Goal: Transaction & Acquisition: Purchase product/service

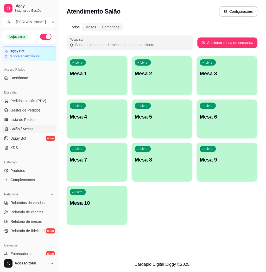
click at [112, 60] on div "Livre Mesa 1" at bounding box center [97, 72] width 61 height 33
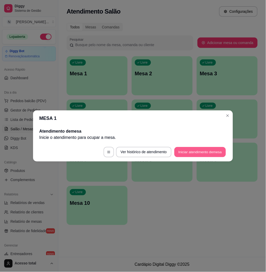
click at [197, 148] on button "Iniciar atendimento de mesa" at bounding box center [201, 152] width 52 height 10
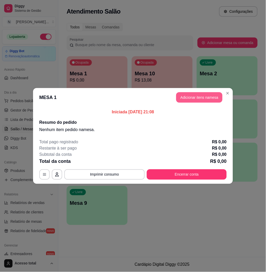
click at [204, 100] on button "Adicionar itens na mesa" at bounding box center [199, 97] width 46 height 10
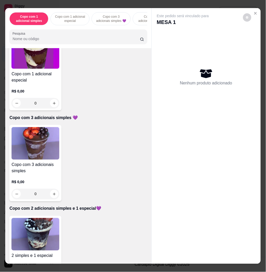
scroll to position [104, 0]
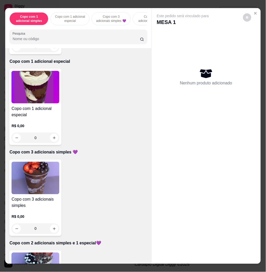
click at [37, 103] on img at bounding box center [35, 87] width 48 height 33
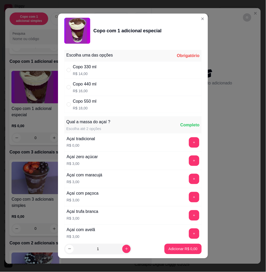
click at [108, 99] on div "Copo 550 ml R$ 18,00" at bounding box center [133, 104] width 138 height 17
radio input "true"
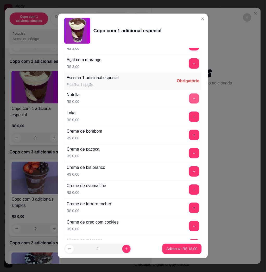
click at [190, 99] on button "+" at bounding box center [195, 99] width 10 height 10
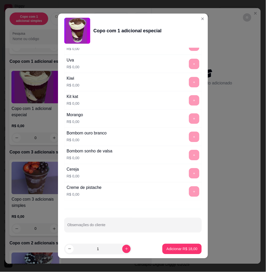
scroll to position [3, 0]
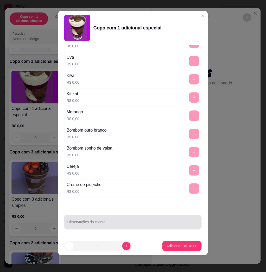
click at [132, 224] on input "Observações do cliente" at bounding box center [133, 224] width 131 height 5
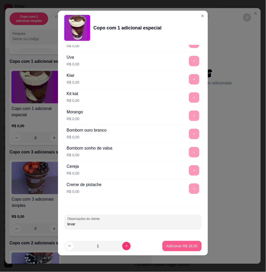
type input "levar"
click at [178, 247] on p "Adicionar R$ 18,00" at bounding box center [182, 246] width 31 height 5
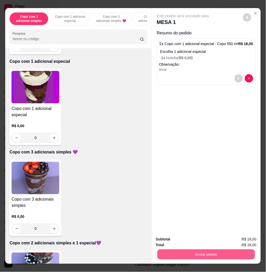
click at [199, 272] on html "Diggy Sistema de Gestão N Nalita Açaite ... Loja aberta Diggy Bot Renovação aut…" at bounding box center [133, 136] width 266 height 272
click at [201, 248] on div "Enviar pedido" at bounding box center [206, 254] width 101 height 12
click at [205, 256] on button "Enviar pedido" at bounding box center [206, 254] width 101 height 10
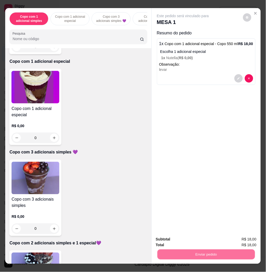
click at [202, 238] on button "Não registrar e enviar pedido" at bounding box center [189, 239] width 54 height 10
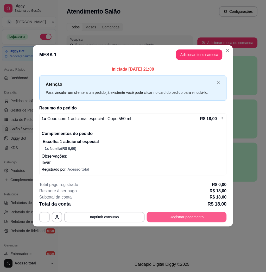
click at [204, 221] on button "Registrar pagamento" at bounding box center [187, 217] width 80 height 10
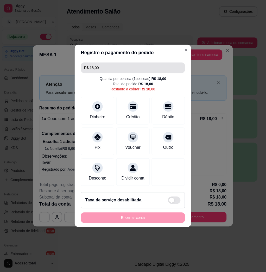
click at [137, 64] on input "R$ 18,00" at bounding box center [133, 68] width 98 height 10
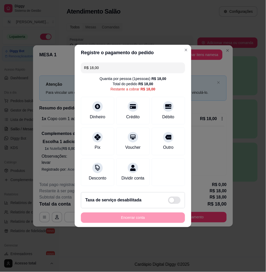
click at [137, 64] on input "R$ 18,00" at bounding box center [133, 68] width 98 height 10
click at [95, 115] on div "Dinheiro" at bounding box center [97, 116] width 17 height 7
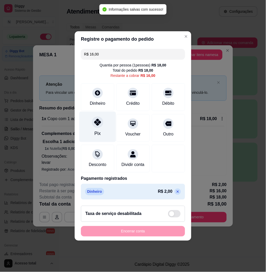
click at [102, 133] on div "Pix" at bounding box center [98, 127] width 37 height 30
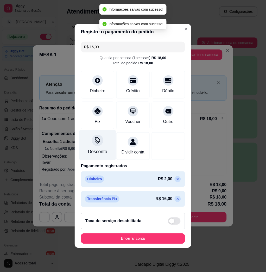
type input "R$ 0,00"
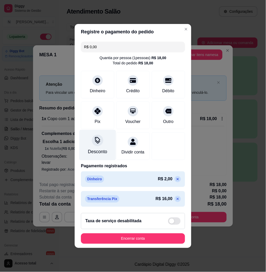
click at [112, 141] on div "Desconto" at bounding box center [98, 145] width 37 height 30
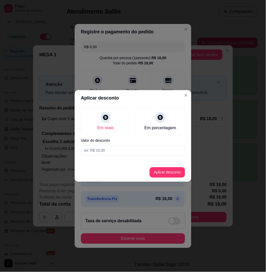
click at [112, 141] on label "Valor do desconto" at bounding box center [133, 141] width 104 height 4
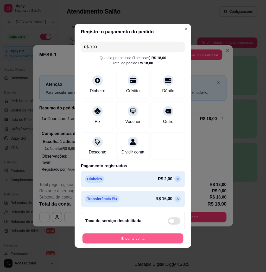
click at [163, 240] on button "Encerrar conta" at bounding box center [133, 239] width 101 height 10
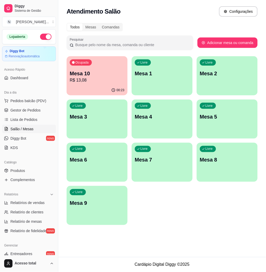
click at [157, 190] on div "Ocupada Mesa 10 R$ 13,08 00:23 Livre Mesa 1 Livre Mesa 2 Livre Mesa 3 Livre Mes…" at bounding box center [162, 140] width 191 height 169
click at [38, 100] on span "Pedidos balcão (PDV)" at bounding box center [28, 100] width 36 height 5
click at [65, 41] on input "Pesquisa" at bounding box center [77, 38] width 128 height 5
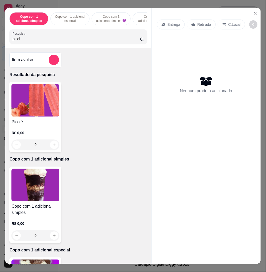
type input "picol"
click at [43, 110] on img at bounding box center [35, 100] width 48 height 33
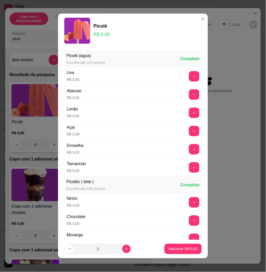
drag, startPoint x: 181, startPoint y: 82, endPoint x: 180, endPoint y: 78, distance: 4.2
click at [180, 80] on div "Uva R$ 3,00 +" at bounding box center [133, 76] width 138 height 18
click at [189, 77] on button "+" at bounding box center [194, 76] width 10 height 10
click at [189, 75] on button "+" at bounding box center [194, 76] width 10 height 10
click at [181, 245] on button "Adicionar R$ 6,00" at bounding box center [183, 249] width 37 height 10
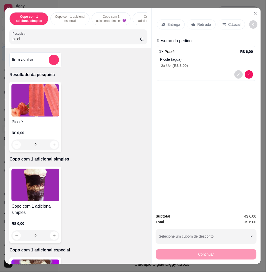
click at [228, 25] on div "C.Local" at bounding box center [231, 25] width 27 height 10
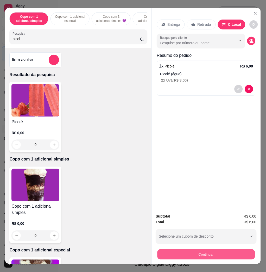
click at [247, 251] on button "Continuar" at bounding box center [206, 254] width 98 height 10
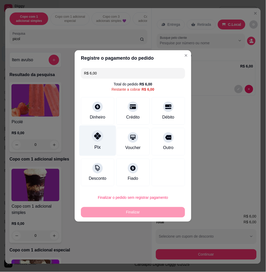
click at [94, 137] on icon at bounding box center [97, 136] width 7 height 7
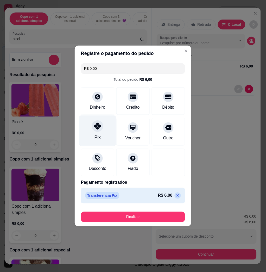
click at [97, 118] on div "Pix" at bounding box center [98, 131] width 37 height 30
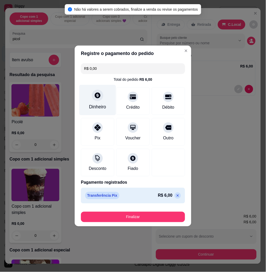
click at [98, 113] on div "Dinheiro" at bounding box center [98, 100] width 37 height 30
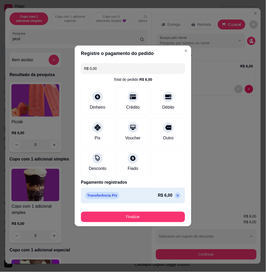
click at [176, 197] on icon at bounding box center [178, 196] width 4 height 4
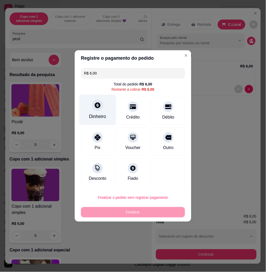
click at [106, 112] on div "Dinheiro" at bounding box center [98, 110] width 37 height 30
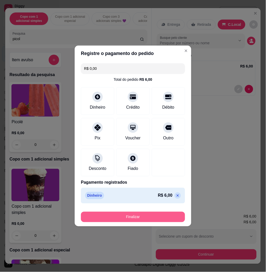
click at [135, 212] on button "Finalizar" at bounding box center [133, 217] width 104 height 10
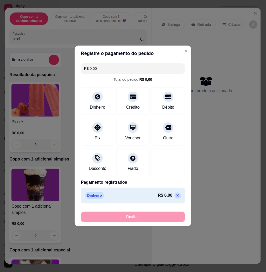
type input "-R$ 6,00"
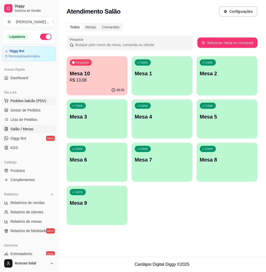
click at [39, 100] on span "Pedidos balcão (PDV)" at bounding box center [28, 100] width 36 height 5
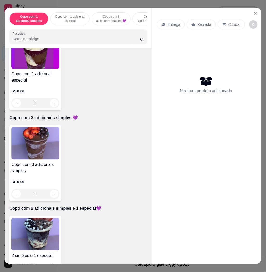
scroll to position [278, 0]
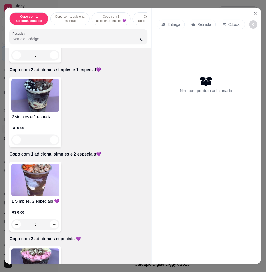
click at [48, 186] on img at bounding box center [35, 180] width 48 height 33
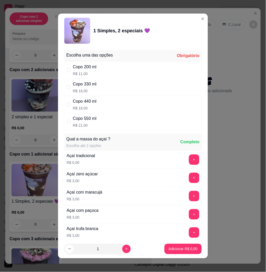
click at [87, 117] on div "Copo 550 ml" at bounding box center [85, 118] width 24 height 6
radio input "true"
click at [190, 161] on button "+" at bounding box center [195, 160] width 10 height 10
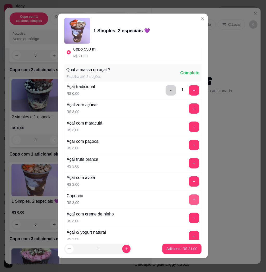
click at [189, 199] on button "+" at bounding box center [194, 200] width 10 height 10
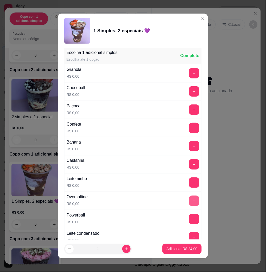
scroll to position [3, 0]
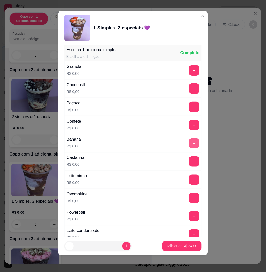
click at [190, 142] on button "+" at bounding box center [195, 143] width 10 height 10
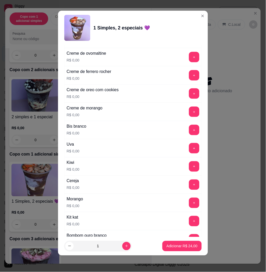
scroll to position [538, 0]
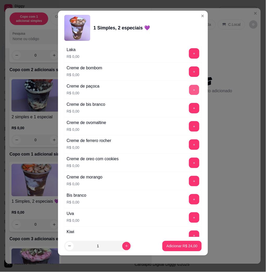
click at [190, 92] on button "+" at bounding box center [195, 90] width 10 height 10
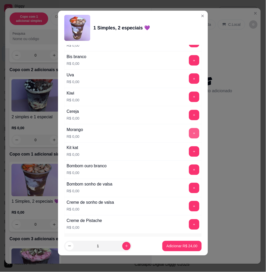
click at [189, 136] on button "+" at bounding box center [194, 133] width 10 height 10
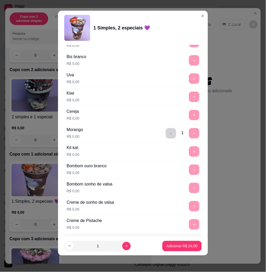
scroll to position [868, 0]
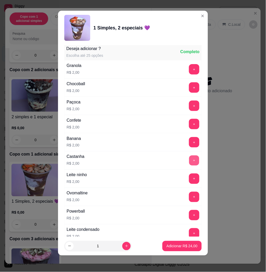
click at [190, 161] on button "+" at bounding box center [195, 161] width 10 height 10
click at [176, 249] on button "Adicionar R$ 26,00" at bounding box center [182, 246] width 39 height 10
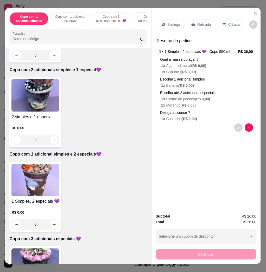
click at [47, 180] on img at bounding box center [35, 180] width 48 height 33
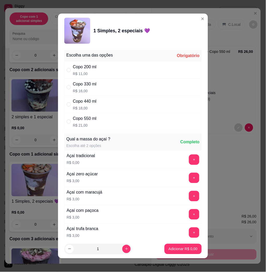
click at [119, 83] on div "Copo 330 ml R$ 16,00" at bounding box center [133, 87] width 138 height 17
radio input "true"
click at [190, 158] on button "+" at bounding box center [195, 160] width 10 height 10
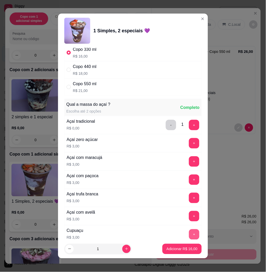
click at [189, 232] on button "+" at bounding box center [194, 234] width 10 height 10
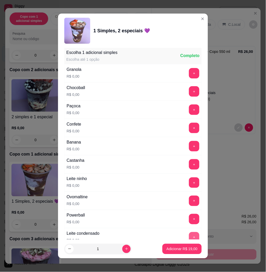
scroll to position [3, 0]
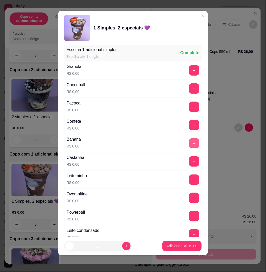
click at [190, 143] on button "+" at bounding box center [195, 143] width 10 height 10
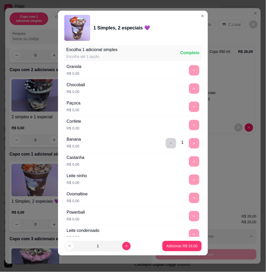
scroll to position [503, 0]
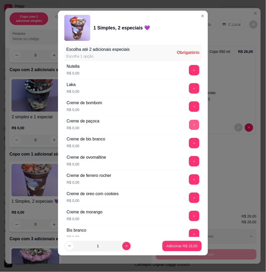
click at [190, 127] on button "+" at bounding box center [195, 125] width 10 height 10
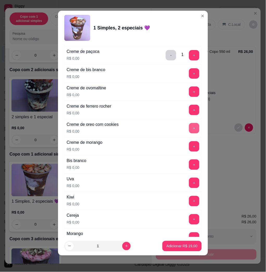
scroll to position [608, 0]
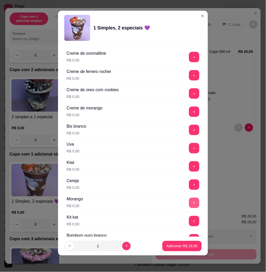
click at [189, 203] on button "+" at bounding box center [194, 203] width 10 height 10
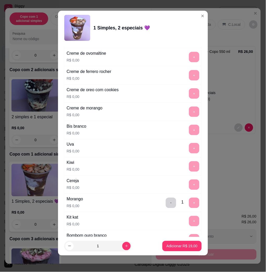
scroll to position [868, 0]
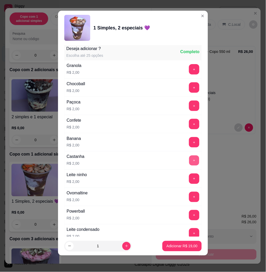
click at [190, 164] on button "+" at bounding box center [195, 161] width 10 height 10
click at [176, 244] on p "Adicionar R$ 21,00" at bounding box center [182, 246] width 30 height 5
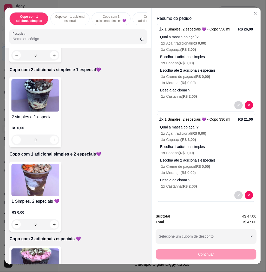
scroll to position [139, 0]
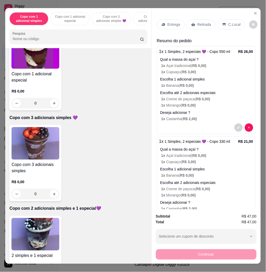
click at [176, 23] on p "Entrega" at bounding box center [174, 24] width 13 height 5
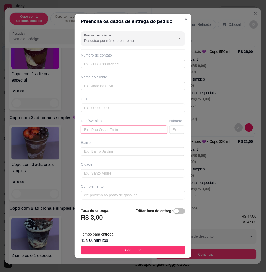
drag, startPoint x: 120, startPoint y: 131, endPoint x: 111, endPoint y: 131, distance: 9.1
click at [119, 132] on input "text" at bounding box center [124, 130] width 87 height 8
paste input "[PERSON_NAME]. 148 musa Telles"
type input "[PERSON_NAME]. 148 musa Telles"
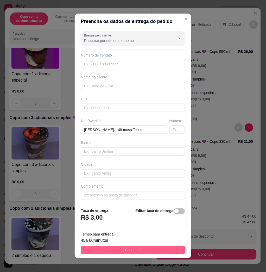
click at [144, 248] on button "Continuar" at bounding box center [133, 250] width 104 height 8
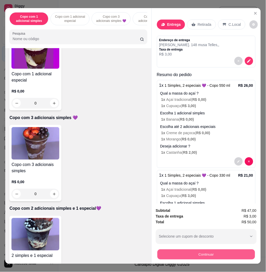
click at [193, 252] on button "Continuar" at bounding box center [206, 254] width 98 height 10
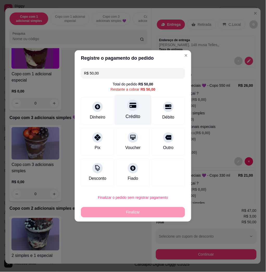
click at [136, 117] on div "Crédito" at bounding box center [133, 116] width 15 height 7
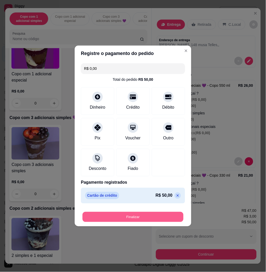
click at [173, 216] on button "Finalizar" at bounding box center [133, 217] width 101 height 10
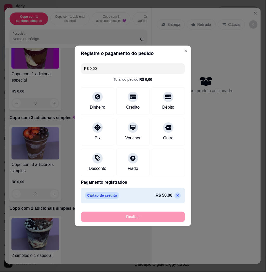
type input "-R$ 50,00"
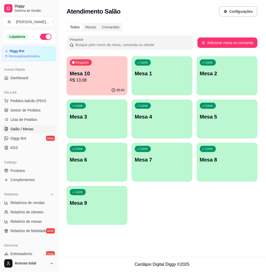
click at [169, 209] on div "Ocupada Mesa 10 R$ 13,08 00:40 Livre Mesa 1 Livre Mesa 2 Livre Mesa 3 Livre Mes…" at bounding box center [162, 140] width 191 height 169
click at [158, 181] on div "button" at bounding box center [162, 179] width 61 height 6
click at [158, 181] on body "Diggy Sistema de Gestão N Nalita Açaite ... Loja aberta Diggy Bot Renovação aut…" at bounding box center [133, 136] width 266 height 272
click at [26, 120] on span "Lista de Pedidos" at bounding box center [23, 119] width 27 height 5
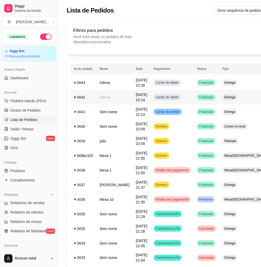
click at [173, 99] on td "Cartão de débito" at bounding box center [173, 97] width 44 height 15
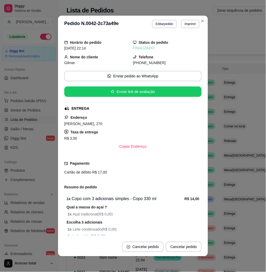
scroll to position [33, 0]
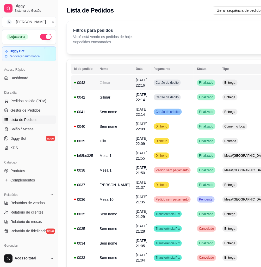
click at [175, 87] on td "Cartão de débito" at bounding box center [173, 82] width 44 height 15
click at [172, 97] on td "Cartão de débito" at bounding box center [173, 97] width 44 height 15
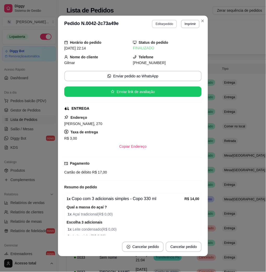
click at [158, 24] on button "Editar pedido" at bounding box center [164, 24] width 25 height 8
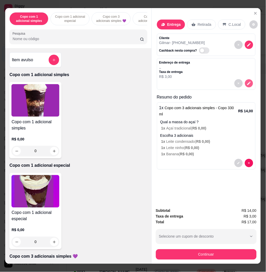
click at [247, 83] on icon "decrease-product-quantity" at bounding box center [249, 83] width 4 height 4
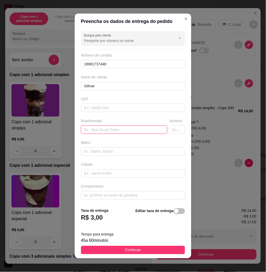
click at [109, 132] on input "text" at bounding box center [124, 130] width 87 height 8
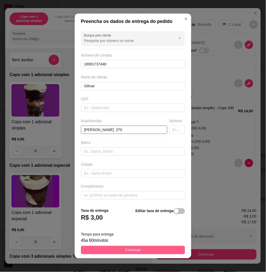
type input "[PERSON_NAME] 270"
click at [102, 252] on button "Continuar" at bounding box center [133, 250] width 104 height 8
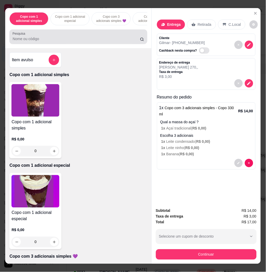
click at [33, 41] on input "Pesquisa" at bounding box center [77, 38] width 128 height 5
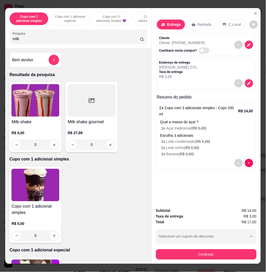
type input "milk"
click at [48, 106] on img at bounding box center [35, 100] width 48 height 33
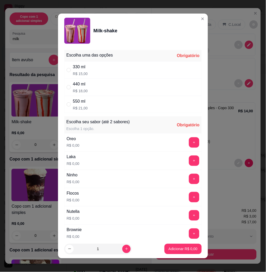
click at [150, 77] on div "330 ml R$ 15,00" at bounding box center [133, 70] width 138 height 17
radio input "true"
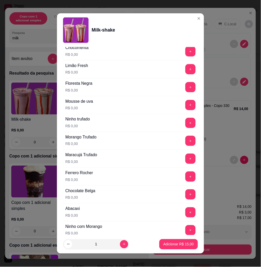
scroll to position [463, 0]
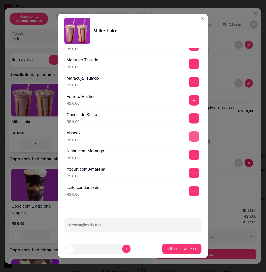
click at [189, 140] on button "+" at bounding box center [194, 137] width 10 height 10
click at [185, 248] on p "Adicionar R$ 15,00" at bounding box center [182, 249] width 30 height 5
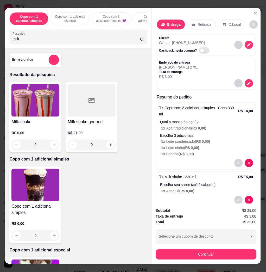
click at [201, 258] on div "Subtotal R$ 29,00 Taxa de entrega R$ 3,00 Total R$ 32,00 Selecione um cupom de …" at bounding box center [206, 234] width 109 height 60
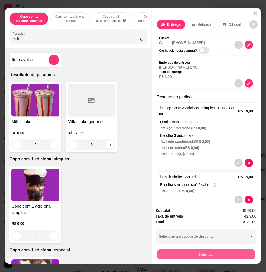
click at [205, 251] on button "Continuar" at bounding box center [206, 254] width 98 height 10
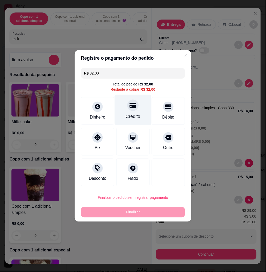
click at [128, 111] on div "Crédito" at bounding box center [133, 110] width 37 height 30
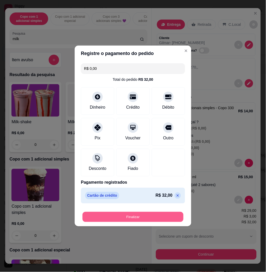
click at [165, 220] on button "Finalizar" at bounding box center [133, 217] width 101 height 10
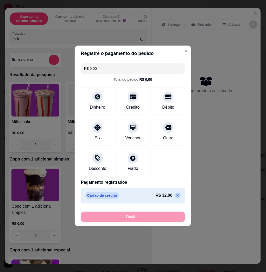
type input "-R$ 32,00"
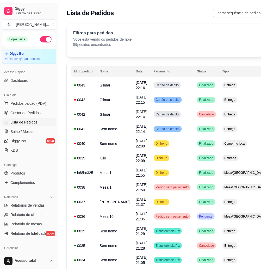
scroll to position [103, 0]
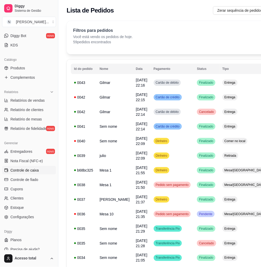
click at [30, 170] on span "Controle de caixa" at bounding box center [24, 170] width 28 height 5
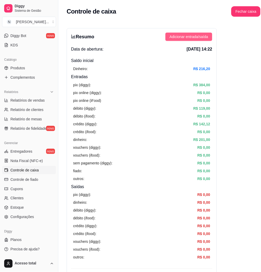
click at [198, 39] on span "Adicionar entrada/saída" at bounding box center [189, 37] width 39 height 6
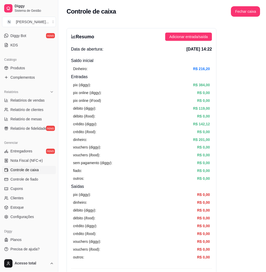
click at [131, 82] on icon "arrow-down" at bounding box center [133, 81] width 5 height 5
click at [115, 78] on button "Saída" at bounding box center [113, 76] width 4 height 4
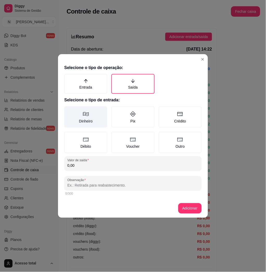
click at [96, 123] on label "Dinheiro" at bounding box center [85, 116] width 43 height 21
click at [68, 110] on button "Dinheiro" at bounding box center [66, 108] width 4 height 4
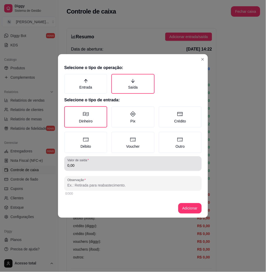
click at [103, 161] on div "0,00" at bounding box center [133, 163] width 131 height 10
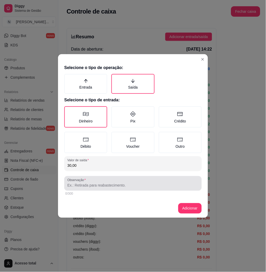
type input "30,00"
click at [108, 179] on div at bounding box center [133, 183] width 131 height 10
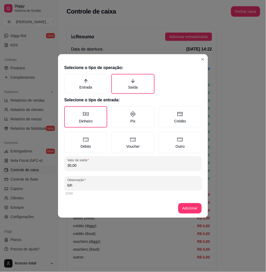
type input "loh"
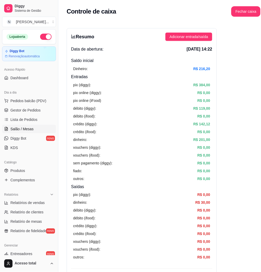
click at [41, 129] on link "Salão / Mesas" at bounding box center [29, 129] width 54 height 8
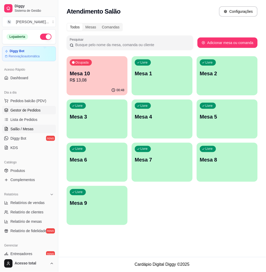
click at [35, 114] on link "Gestor de Pedidos" at bounding box center [29, 110] width 54 height 8
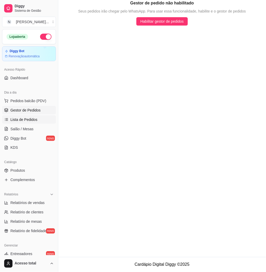
click at [36, 119] on span "Lista de Pedidos" at bounding box center [23, 119] width 27 height 5
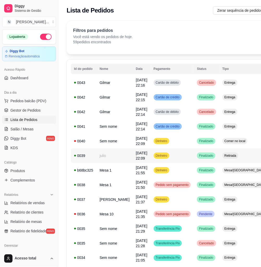
click at [235, 158] on td "Retirada" at bounding box center [245, 155] width 52 height 15
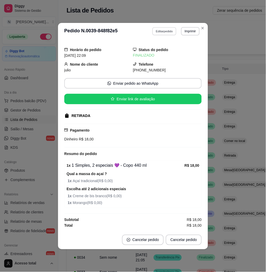
click at [162, 31] on button "Editar pedido" at bounding box center [165, 31] width 24 height 8
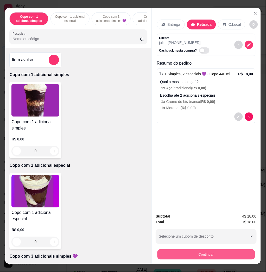
click at [244, 254] on button "Continuar" at bounding box center [206, 254] width 98 height 10
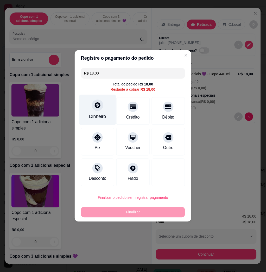
click at [99, 107] on icon at bounding box center [98, 105] width 6 height 6
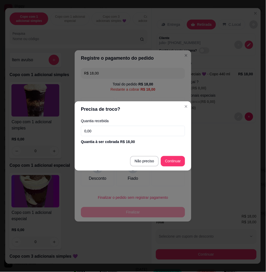
click at [116, 134] on input "0,00" at bounding box center [133, 131] width 104 height 10
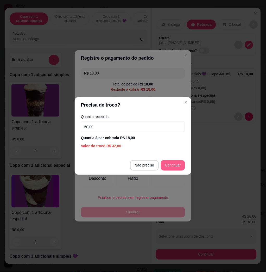
type input "50,00"
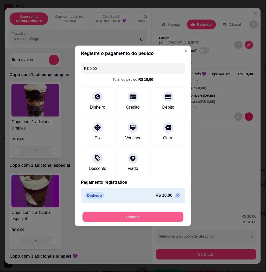
click at [153, 217] on button "Finalizar" at bounding box center [133, 217] width 101 height 10
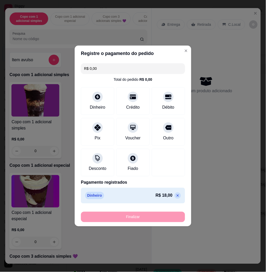
type input "-R$ 18,00"
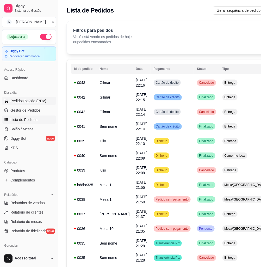
click at [25, 100] on span "Pedidos balcão (PDV)" at bounding box center [28, 100] width 36 height 5
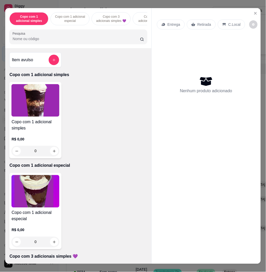
click at [66, 41] on input "Pesquisa" at bounding box center [77, 38] width 128 height 5
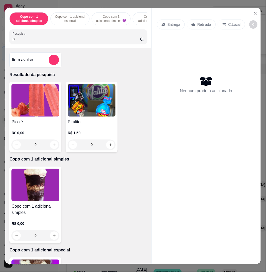
type input "pi"
click at [52, 108] on img at bounding box center [35, 100] width 48 height 33
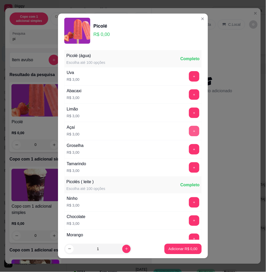
click at [189, 135] on button "+" at bounding box center [194, 131] width 10 height 10
click at [186, 250] on p "Adicionar R$ 3,00" at bounding box center [183, 249] width 29 height 5
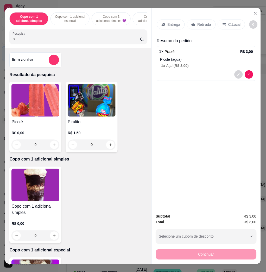
click at [229, 22] on p "C.Local" at bounding box center [235, 24] width 12 height 5
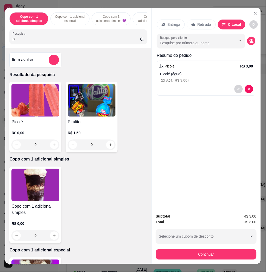
click at [231, 251] on button "Continuar" at bounding box center [206, 254] width 101 height 10
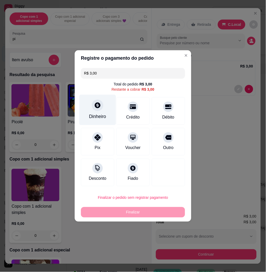
click at [103, 110] on div "Dinheiro" at bounding box center [98, 110] width 37 height 30
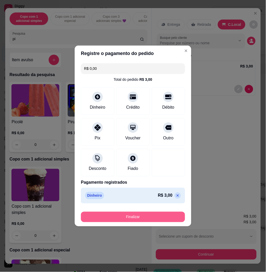
click at [161, 214] on button "Finalizar" at bounding box center [133, 217] width 104 height 10
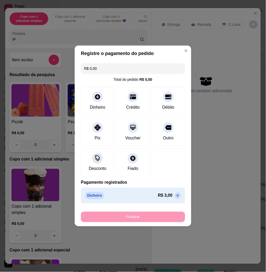
type input "-R$ 3,00"
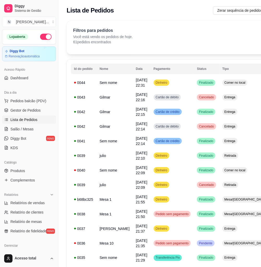
click at [29, 102] on span "Pedidos balcão (PDV)" at bounding box center [28, 100] width 36 height 5
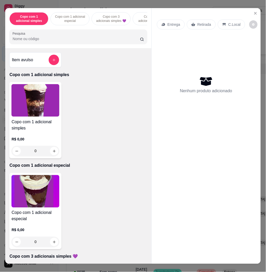
click at [248, 15] on div "Entrega Retirada C.Local" at bounding box center [206, 24] width 99 height 18
click at [255, 13] on button "Close" at bounding box center [256, 13] width 8 height 8
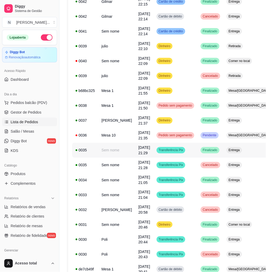
scroll to position [41, 0]
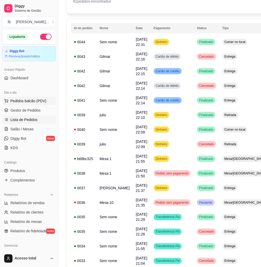
click at [21, 102] on span "Pedidos balcão (PDV)" at bounding box center [28, 100] width 36 height 5
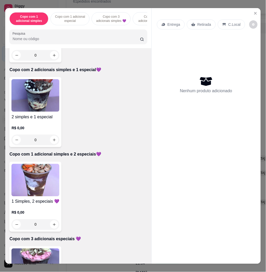
scroll to position [382, 0]
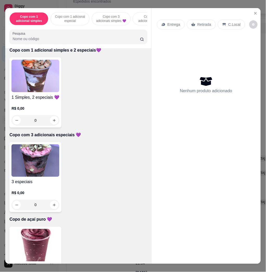
click at [38, 243] on img at bounding box center [35, 245] width 48 height 33
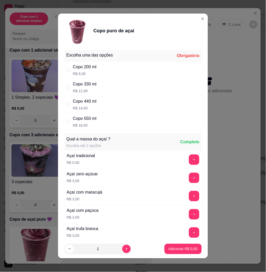
click at [119, 99] on div "Copo 440 ml R$ 14,00" at bounding box center [133, 104] width 138 height 17
radio input "true"
click at [125, 249] on icon "increase-product-quantity" at bounding box center [127, 249] width 4 height 4
type input "2"
click at [174, 252] on button "Adicionar R$ 28,00" at bounding box center [182, 249] width 39 height 10
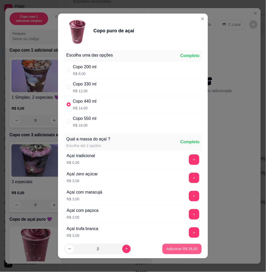
type input "2"
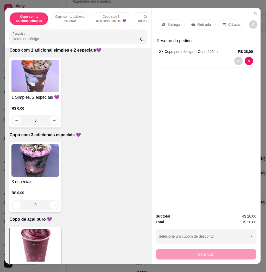
click at [38, 91] on img at bounding box center [35, 76] width 48 height 33
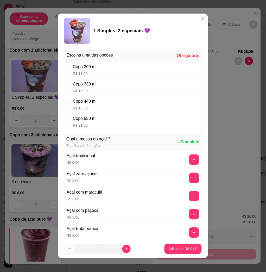
click at [112, 122] on div "Copo 550 ml R$ 21,00" at bounding box center [133, 121] width 138 height 17
radio input "true"
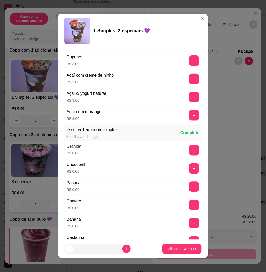
scroll to position [243, 0]
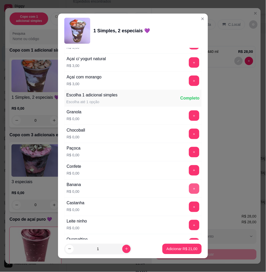
click at [189, 190] on button "+" at bounding box center [194, 189] width 10 height 10
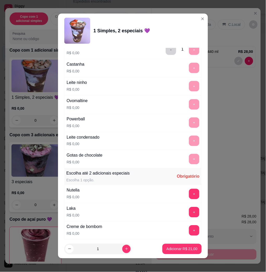
scroll to position [452, 0]
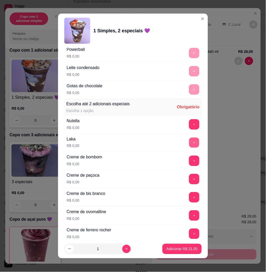
click at [190, 146] on button "+" at bounding box center [195, 143] width 10 height 10
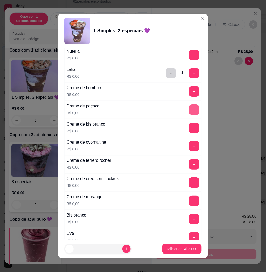
click at [189, 113] on button "+" at bounding box center [194, 110] width 10 height 10
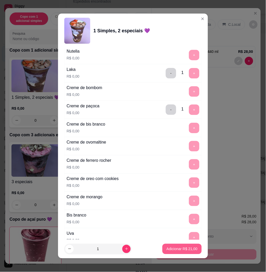
click at [168, 251] on p "Adicionar R$ 21,00" at bounding box center [182, 249] width 31 height 5
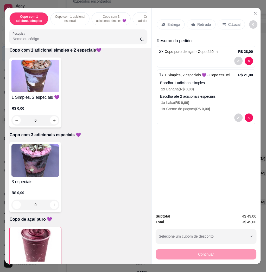
scroll to position [347, 0]
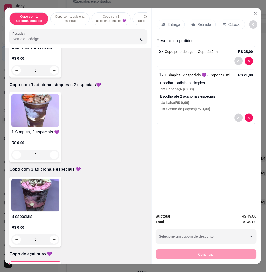
click at [59, 40] on input "Pesquisa" at bounding box center [77, 38] width 128 height 5
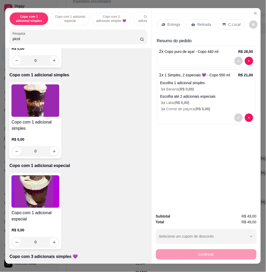
scroll to position [0, 0]
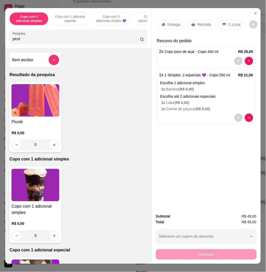
type input "picol"
click at [48, 114] on img at bounding box center [35, 100] width 48 height 33
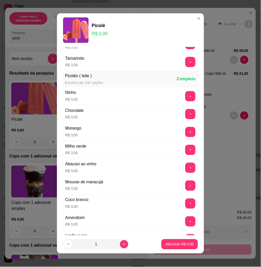
scroll to position [139, 0]
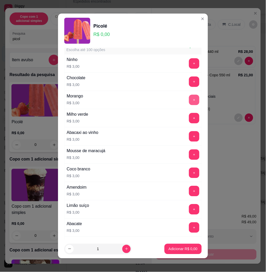
click at [189, 99] on button "+" at bounding box center [194, 100] width 10 height 10
click at [190, 99] on button "+" at bounding box center [195, 100] width 10 height 10
click at [189, 120] on button "+" at bounding box center [194, 118] width 10 height 10
click at [190, 120] on button "+" at bounding box center [195, 118] width 10 height 10
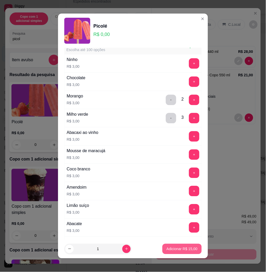
click at [174, 249] on p "Adicionar R$ 15,00" at bounding box center [182, 249] width 31 height 5
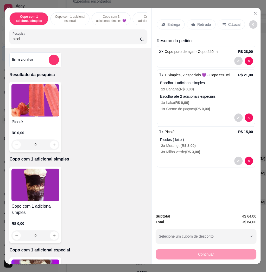
click at [164, 20] on div "Entrega" at bounding box center [171, 25] width 28 height 10
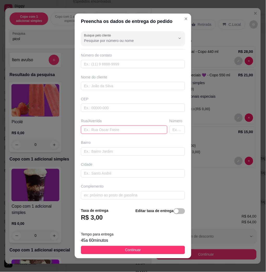
drag, startPoint x: 118, startPoint y: 127, endPoint x: 111, endPoint y: 128, distance: 6.3
click at [117, 128] on input "text" at bounding box center [124, 130] width 87 height 8
paste input "Walmilton furtado dos santos 08 houssome"
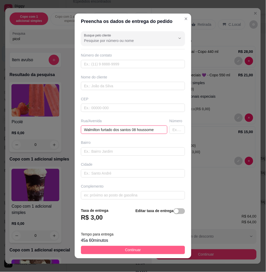
type input "Walmilton furtado dos santos 08 houssome"
click at [119, 250] on button "Continuar" at bounding box center [133, 250] width 104 height 8
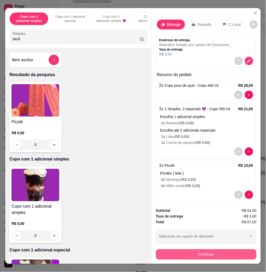
click at [177, 250] on button "Continuar" at bounding box center [206, 254] width 101 height 10
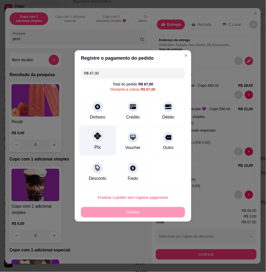
click at [98, 150] on div "Pix" at bounding box center [98, 147] width 6 height 7
type input "R$ 0,00"
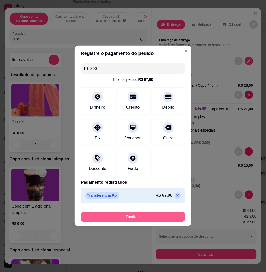
click at [120, 216] on button "Finalizar" at bounding box center [133, 217] width 104 height 10
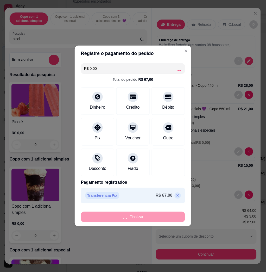
type input "0"
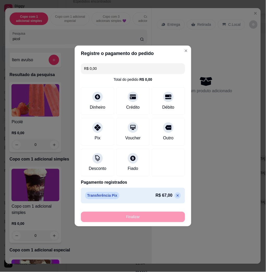
type input "-R$ 67,00"
